Goal: Task Accomplishment & Management: Manage account settings

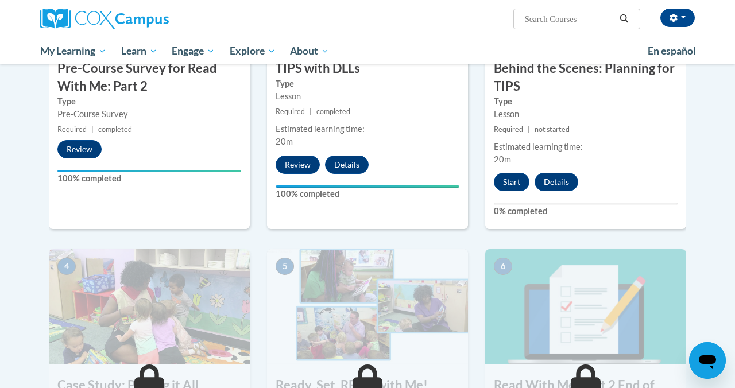
scroll to position [368, 0]
click at [519, 177] on button "Start" at bounding box center [512, 182] width 36 height 18
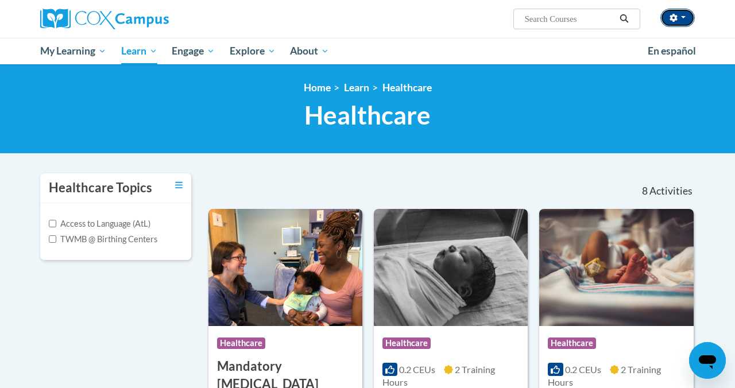
click at [683, 18] on span "button" at bounding box center [683, 17] width 5 height 2
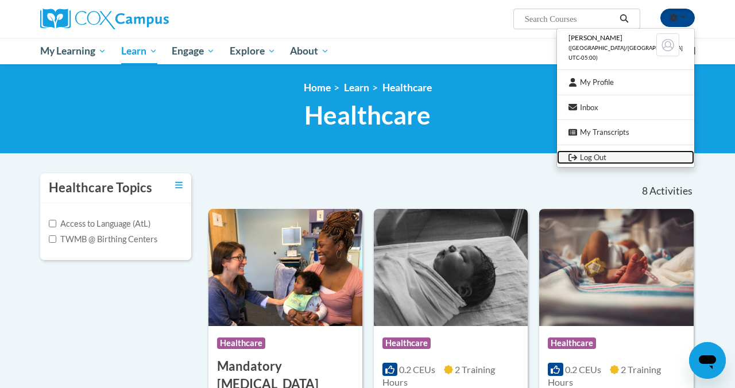
click at [643, 154] on link "Log Out" at bounding box center [625, 157] width 137 height 14
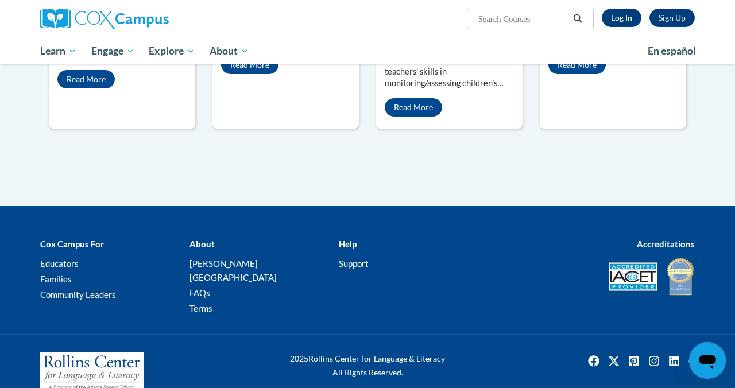
scroll to position [662, 0]
